Goal: Task Accomplishment & Management: Manage account settings

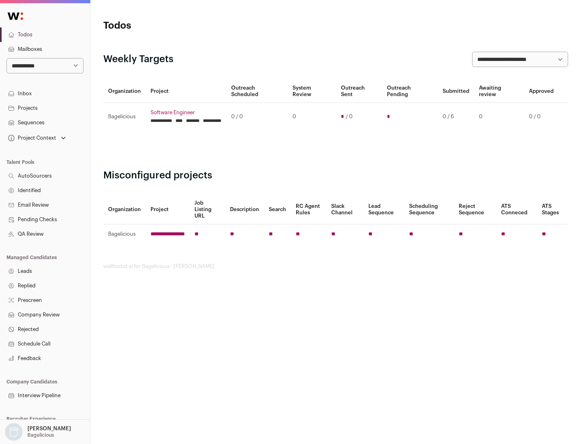
click at [45, 108] on link "Projects" at bounding box center [45, 108] width 90 height 15
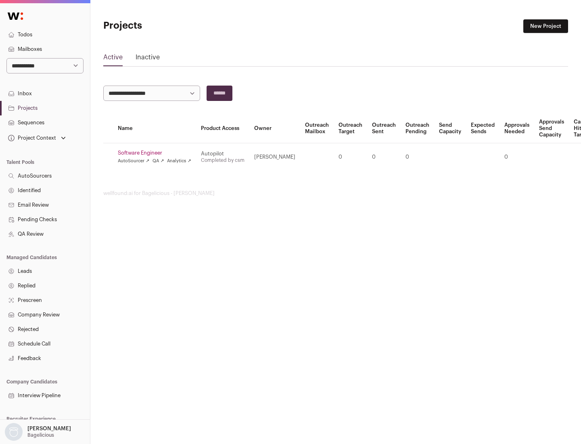
click at [157, 153] on link "Software Engineer" at bounding box center [154, 153] width 73 height 6
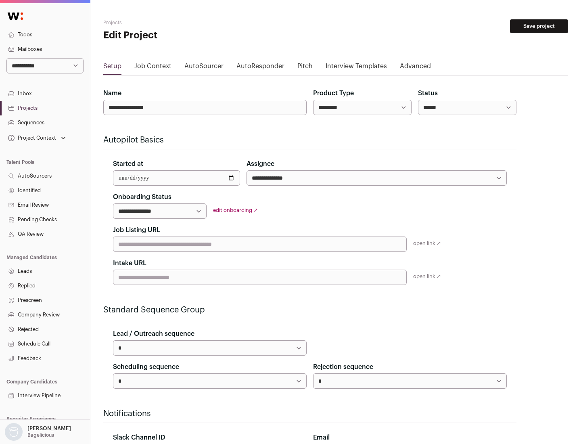
click at [539, 26] on button "Save project" at bounding box center [539, 26] width 58 height 14
